Goal: Information Seeking & Learning: Learn about a topic

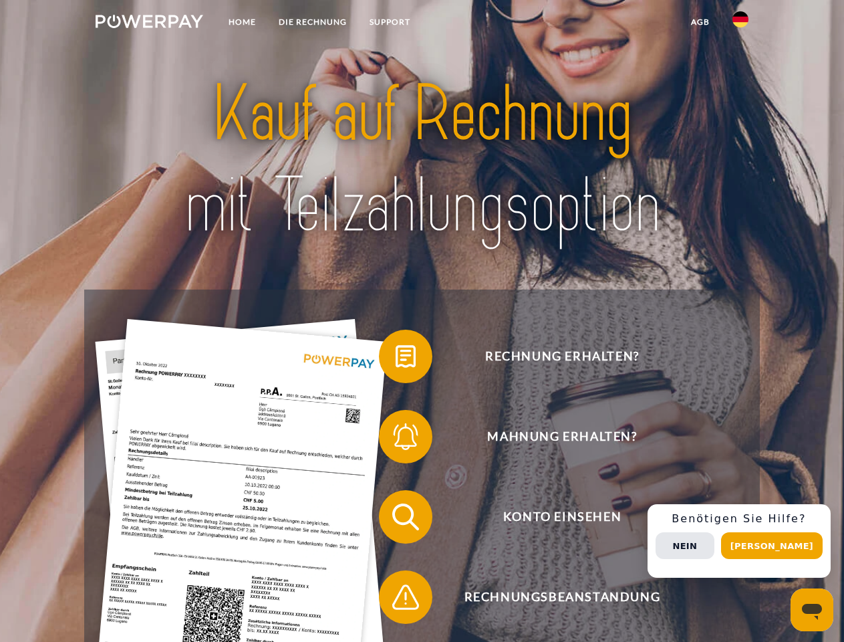
click at [149, 23] on img at bounding box center [150, 21] width 108 height 13
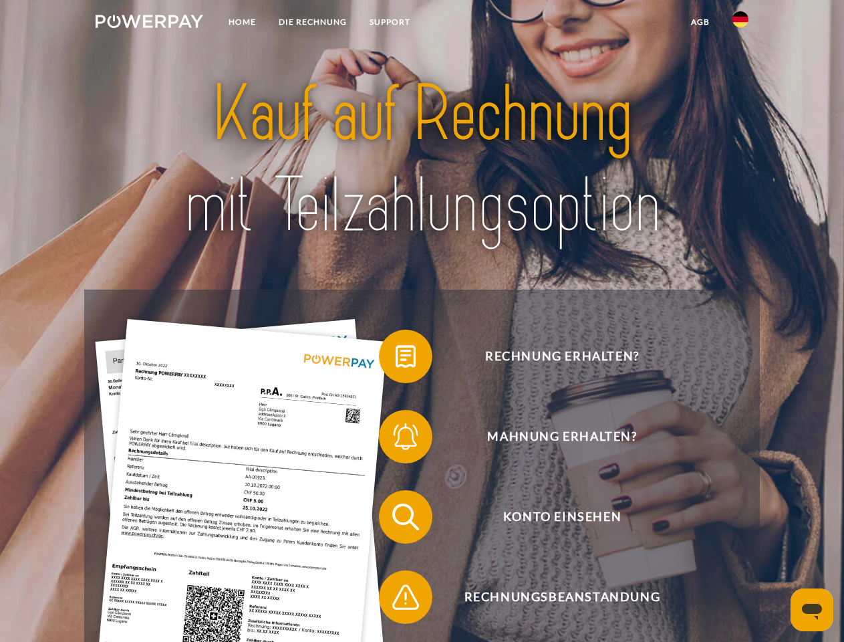
click at [740, 23] on img at bounding box center [740, 19] width 16 height 16
click at [700, 22] on link "agb" at bounding box center [700, 22] width 41 height 24
click at [396, 359] on span at bounding box center [385, 356] width 67 height 67
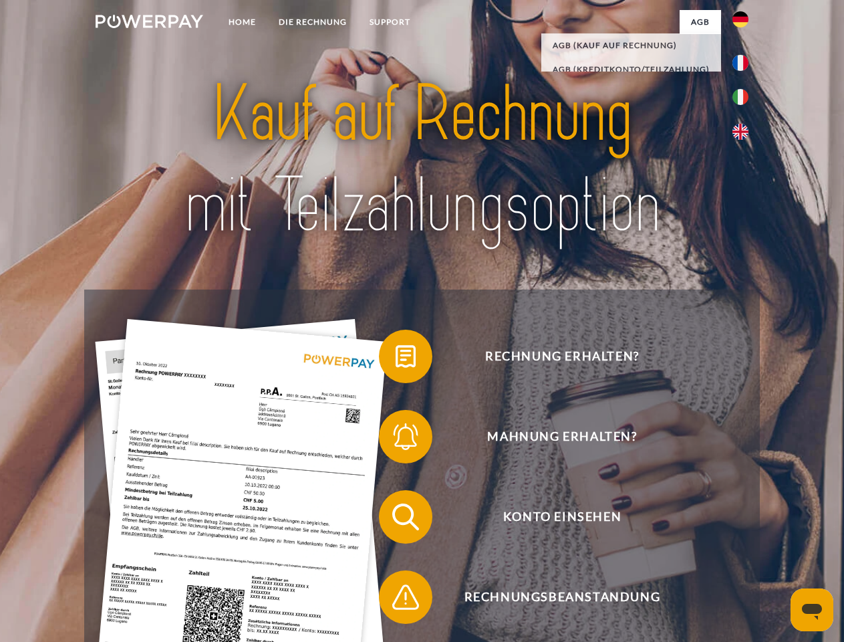
click at [396, 439] on span at bounding box center [385, 436] width 67 height 67
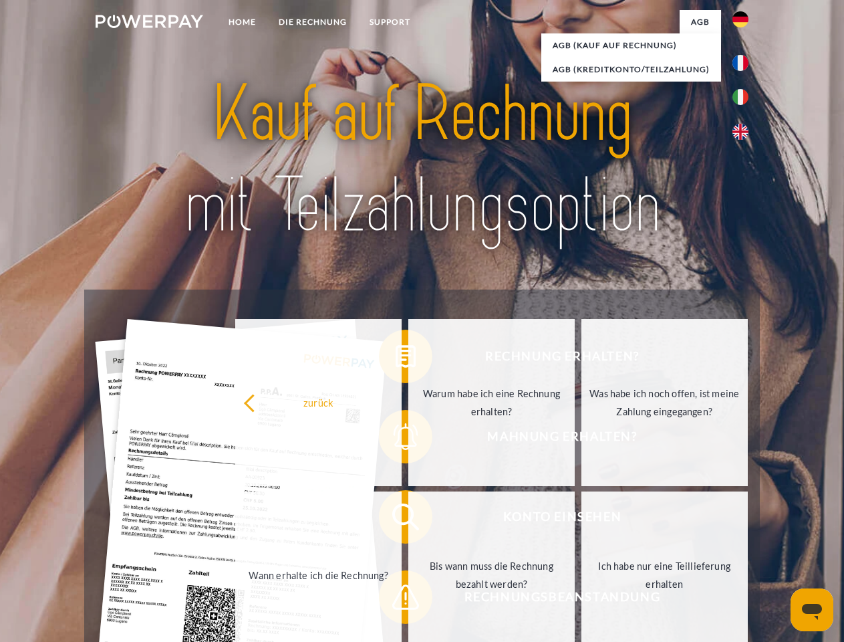
click at [408, 519] on link "Bis wann muss die Rechnung bezahlt werden?" at bounding box center [491, 574] width 166 height 167
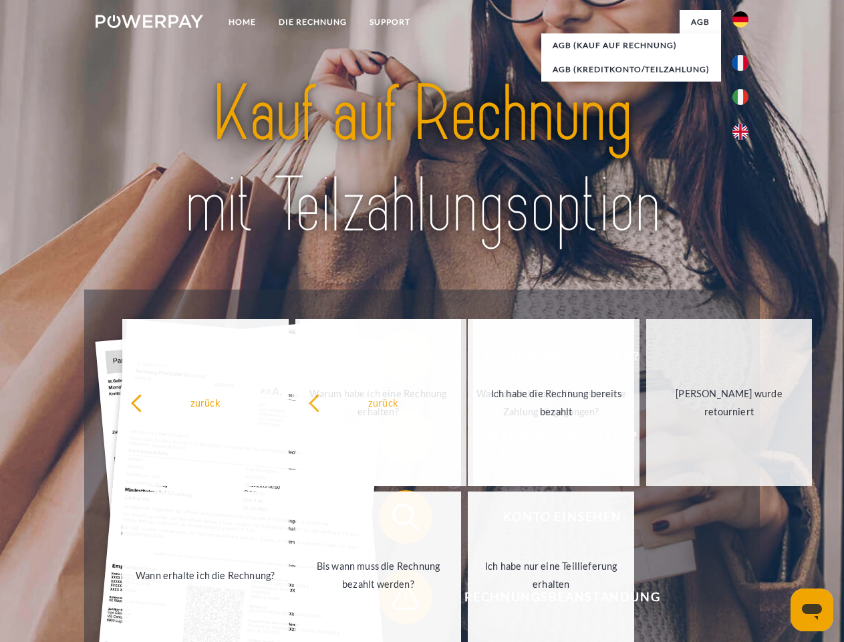
click at [396, 599] on span at bounding box center [385, 596] width 67 height 67
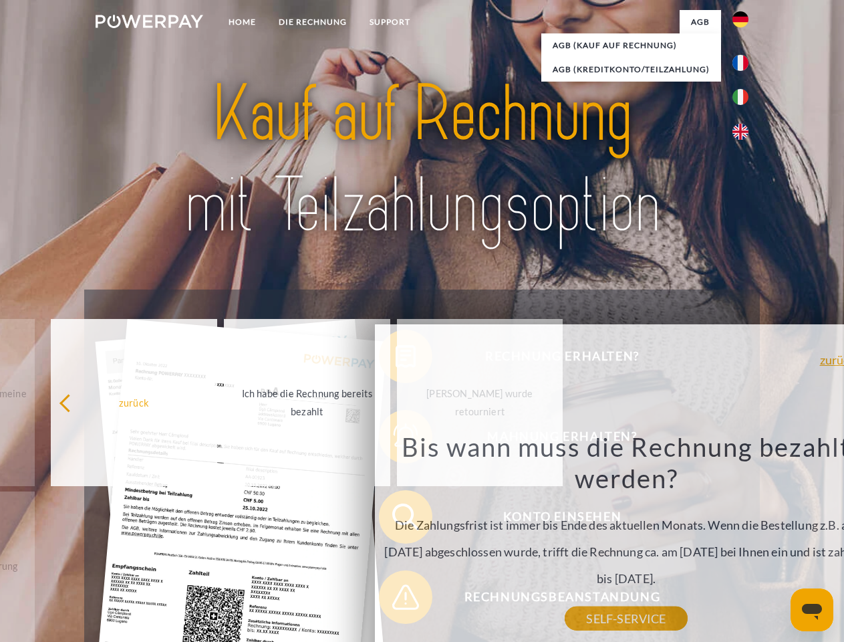
click at [744, 541] on div "Rechnung erhalten? Mahnung erhalten? Konto einsehen" at bounding box center [421, 556] width 675 height 535
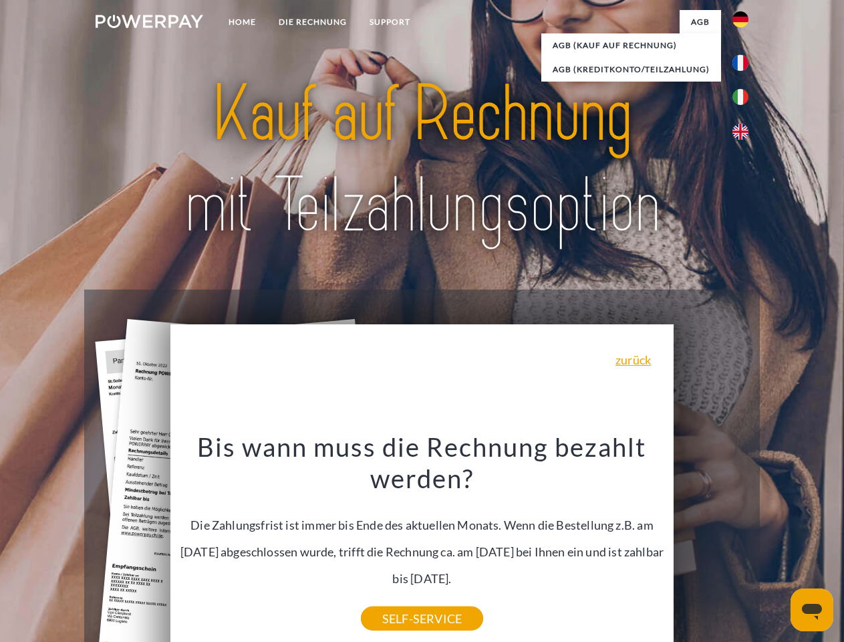
click at [711, 543] on span "Konto einsehen" at bounding box center [561, 516] width 327 height 53
click at [777, 545] on header "Home DIE RECHNUNG SUPPORT" at bounding box center [422, 461] width 844 height 923
